Goal: Information Seeking & Learning: Find specific fact

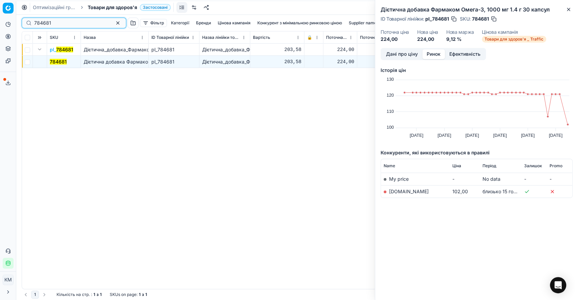
drag, startPoint x: 55, startPoint y: 21, endPoint x: 16, endPoint y: 21, distance: 38.9
click at [16, 21] on div "Pricing platform Аналітика Цінова оптимізація Асортимент продукції Шаблони Серв…" at bounding box center [289, 150] width 578 height 300
paste input "1008207"
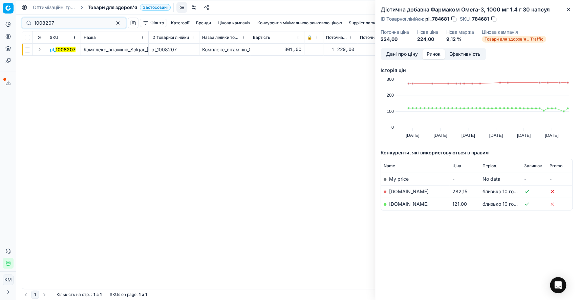
click at [41, 51] on button "Expand" at bounding box center [40, 49] width 8 height 8
click at [53, 62] on mark "1008207" at bounding box center [60, 62] width 20 height 6
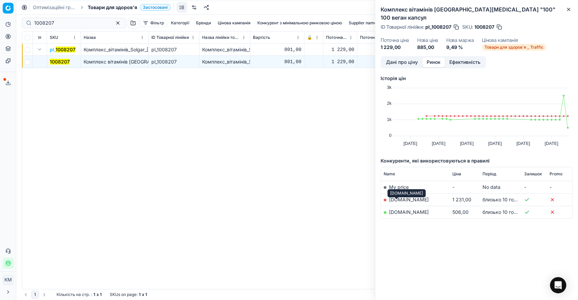
click at [391, 209] on link "eva.ua" at bounding box center [409, 212] width 40 height 6
click at [65, 61] on mark "1008207" at bounding box center [60, 62] width 20 height 6
click at [405, 58] on button "Дані про ціну" at bounding box center [401, 63] width 41 height 10
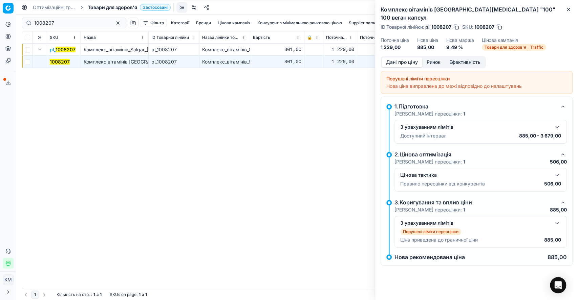
click at [558, 171] on button "button" at bounding box center [557, 175] width 8 height 8
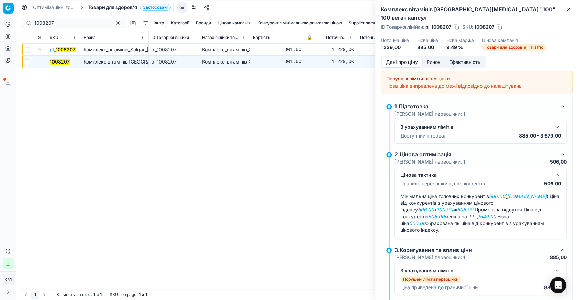
click at [430, 58] on button "Ринок" at bounding box center [433, 63] width 23 height 10
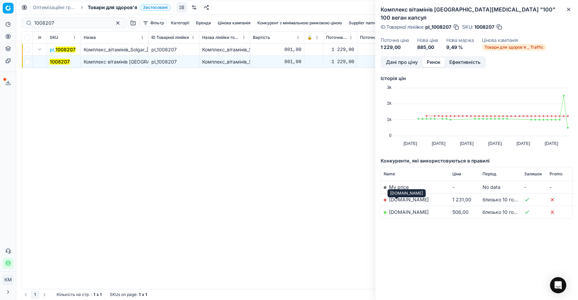
click at [397, 209] on link "eva.ua" at bounding box center [409, 212] width 40 height 6
drag, startPoint x: 58, startPoint y: 21, endPoint x: 11, endPoint y: 21, distance: 47.0
click at [11, 21] on div "Pricing platform Аналітика Цінова оптимізація Асортимент продукції Шаблони Серв…" at bounding box center [289, 150] width 578 height 300
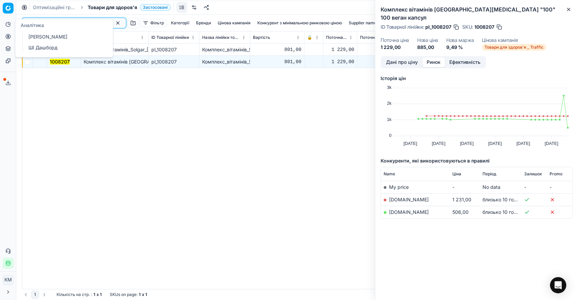
paste input "788914"
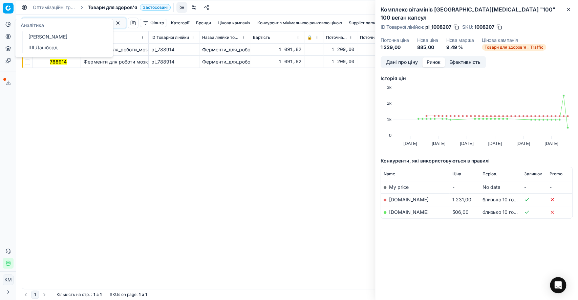
click at [60, 62] on mark "788914" at bounding box center [58, 62] width 17 height 6
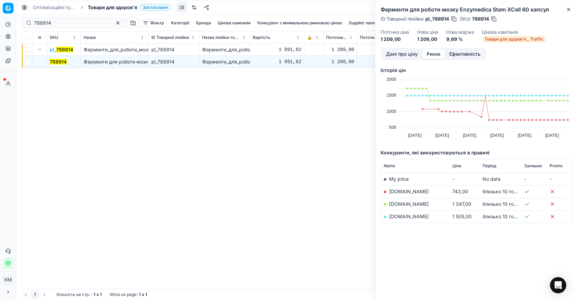
click at [400, 190] on link "biotus.ua" at bounding box center [409, 192] width 40 height 6
drag, startPoint x: 49, startPoint y: 23, endPoint x: 14, endPoint y: 19, distance: 35.8
click at [14, 19] on div "Pricing platform Аналітика Цінова оптимізація Асортимент продукції Шаблони Серв…" at bounding box center [289, 150] width 578 height 300
paste input "530"
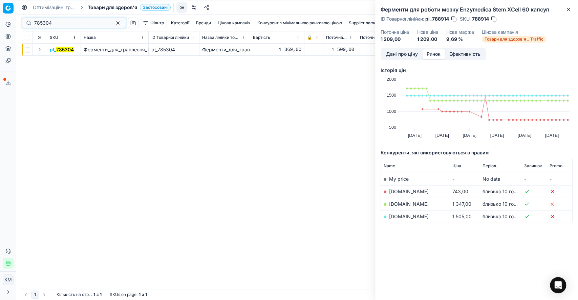
click at [38, 51] on button "Expand" at bounding box center [40, 49] width 8 height 8
click at [56, 62] on mark "785304" at bounding box center [59, 62] width 18 height 6
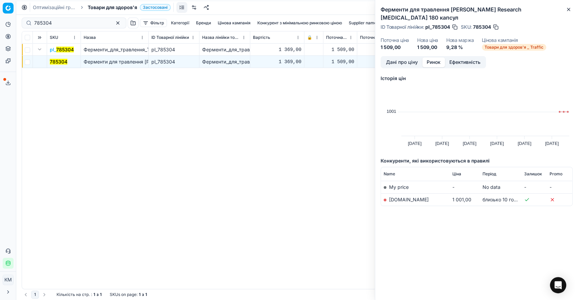
click at [392, 199] on link "biotus.ua" at bounding box center [409, 200] width 40 height 6
drag, startPoint x: 62, startPoint y: 24, endPoint x: 28, endPoint y: 23, distance: 34.2
click at [28, 23] on div "785304" at bounding box center [74, 23] width 105 height 11
paste input "859147"
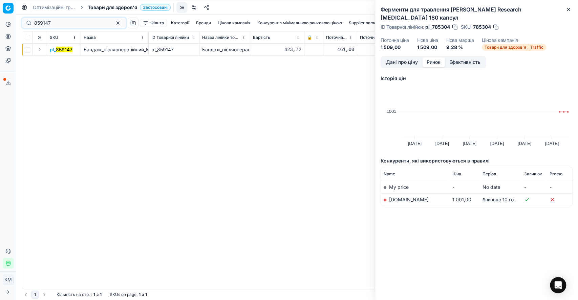
click at [40, 49] on button "Expand" at bounding box center [40, 49] width 8 height 8
click at [55, 61] on mark "859147" at bounding box center [58, 62] width 17 height 6
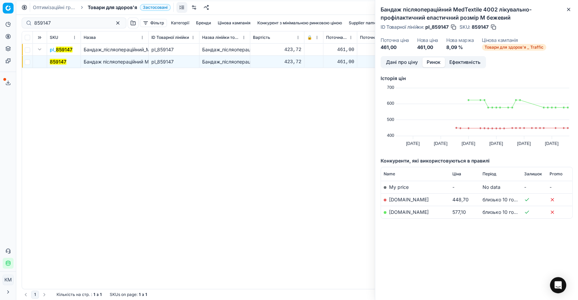
click at [215, 194] on div "pl_ 859147 Бандаж_післяопераційний_MedTextile_4002_лікувально-профілактичний_ел…" at bounding box center [297, 167] width 550 height 246
drag, startPoint x: 23, startPoint y: 23, endPoint x: 8, endPoint y: 22, distance: 14.9
click at [8, 22] on div "Pricing platform Аналітика Цінова оптимізація Асортимент продукції Шаблони Серв…" at bounding box center [289, 150] width 578 height 300
paste input "757538"
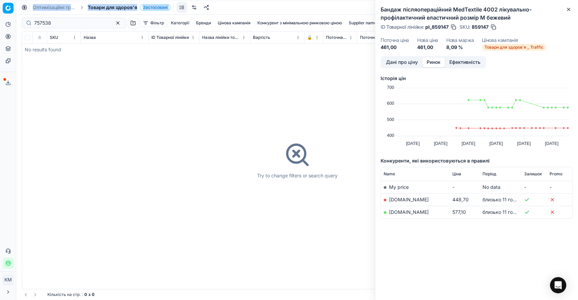
drag, startPoint x: 52, startPoint y: 18, endPoint x: 15, endPoint y: 19, distance: 36.9
click at [15, 19] on div "Pricing platform Аналітика Цінова оптимізація Асортимент продукції Шаблони Серв…" at bounding box center [289, 150] width 578 height 300
click at [53, 25] on input "757538" at bounding box center [71, 23] width 74 height 7
click at [26, 24] on div "757538" at bounding box center [74, 23] width 105 height 11
paste input "88727"
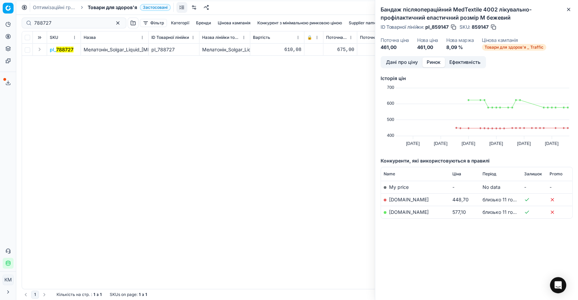
click at [38, 47] on button "Expand" at bounding box center [40, 49] width 8 height 8
click at [60, 57] on td "788727" at bounding box center [64, 62] width 34 height 12
click at [60, 60] on mark "788727" at bounding box center [58, 62] width 17 height 6
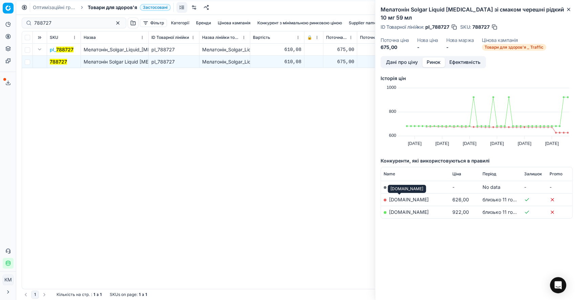
click at [397, 199] on link "biotus.ua" at bounding box center [409, 200] width 40 height 6
drag, startPoint x: 62, startPoint y: 23, endPoint x: 30, endPoint y: 16, distance: 32.2
click at [30, 16] on div "788727 Фільтр Категорії Бренди Цінова кампанія Конкурент з мінімальною ринковою…" at bounding box center [297, 23] width 550 height 16
paste input "1202594"
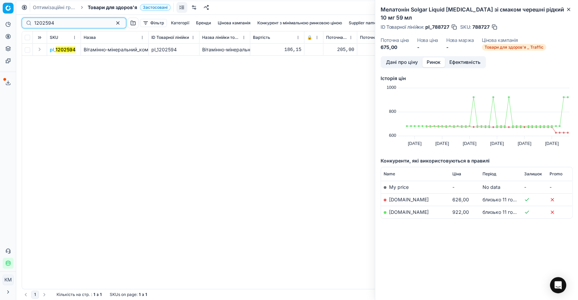
type input "1202594"
click at [40, 51] on button "Expand" at bounding box center [40, 49] width 8 height 8
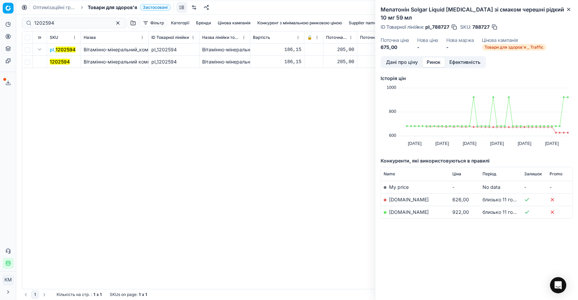
click at [54, 64] on mark "1202594" at bounding box center [60, 62] width 20 height 6
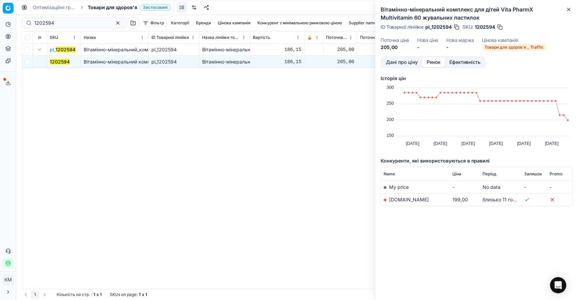
click at [394, 196] on td "[DOMAIN_NAME]" at bounding box center [415, 200] width 68 height 13
click at [396, 197] on link "[DOMAIN_NAME]" at bounding box center [409, 200] width 40 height 6
click at [413, 198] on link "[DOMAIN_NAME]" at bounding box center [409, 200] width 40 height 6
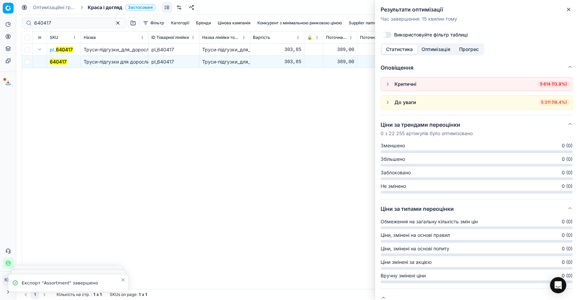
click at [566, 5] on div "Результати оптимізації Час завершення : 15 хвилин тому [PERSON_NAME] фільтр таб…" at bounding box center [476, 21] width 203 height 43
click at [565, 12] on icon "button" at bounding box center [567, 9] width 5 height 5
